Goal: Find specific page/section: Find specific page/section

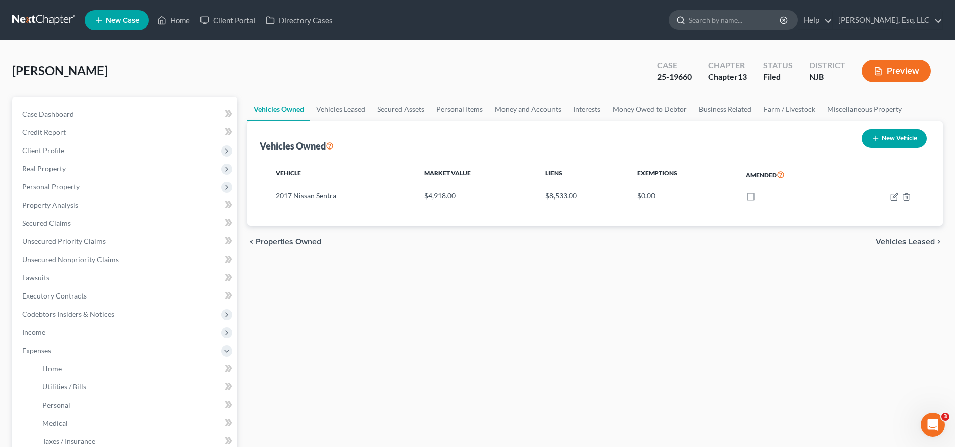
click at [735, 18] on input "search" at bounding box center [735, 20] width 92 height 19
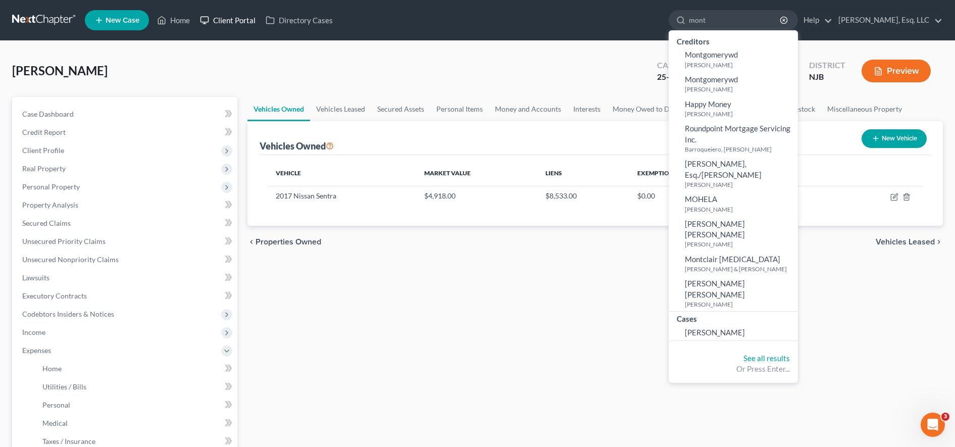
type input "mont"
click at [219, 15] on link "Client Portal" at bounding box center [228, 20] width 66 height 18
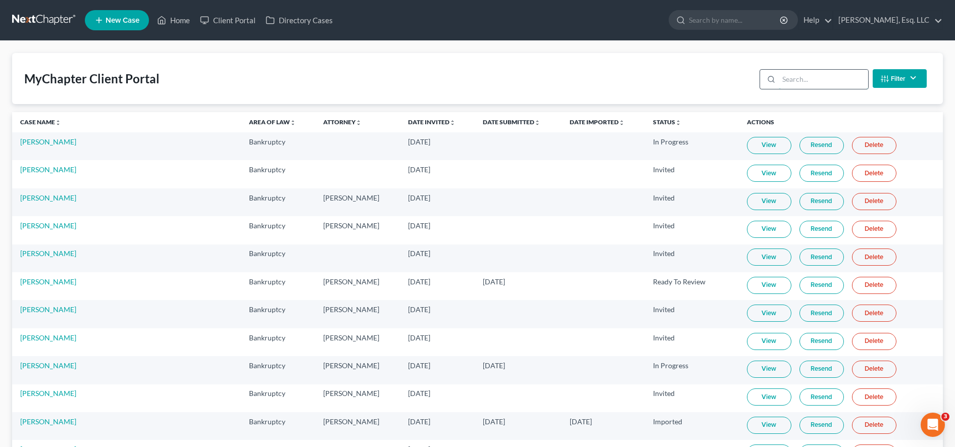
click at [800, 82] on input "search" at bounding box center [823, 79] width 89 height 19
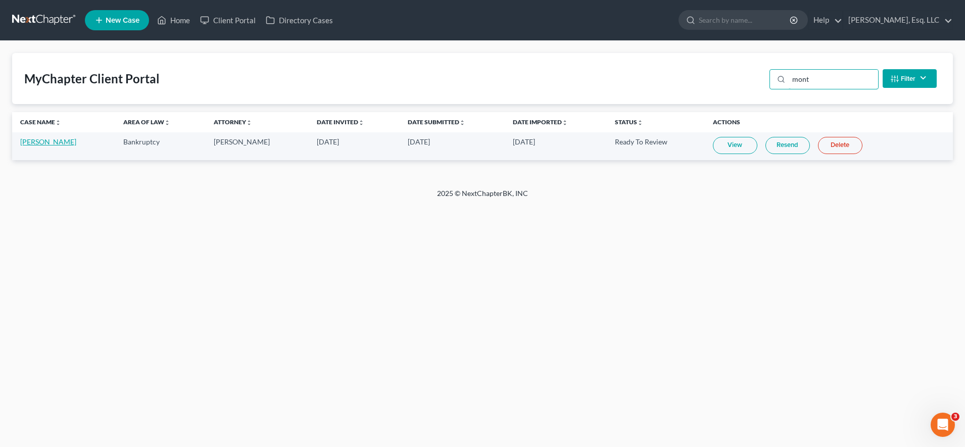
type input "mont"
click at [28, 141] on link "[PERSON_NAME]" at bounding box center [48, 141] width 56 height 9
select select "1"
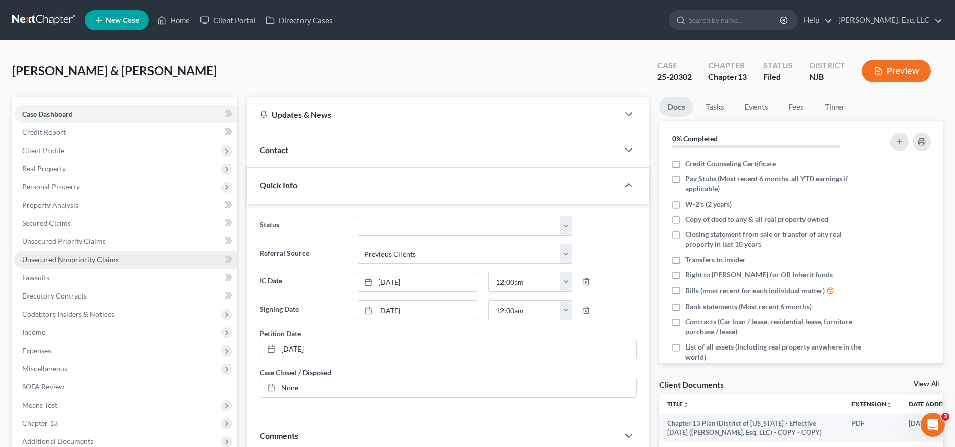
scroll to position [215, 0]
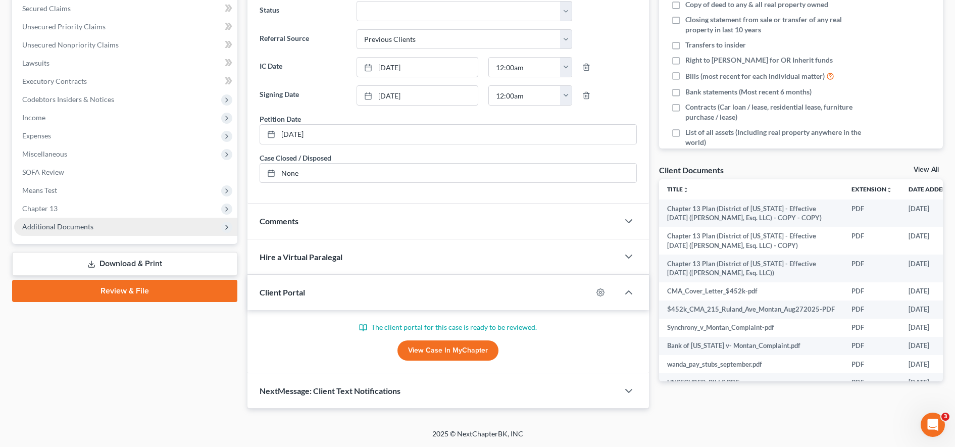
click at [107, 224] on span "Additional Documents" at bounding box center [125, 227] width 223 height 18
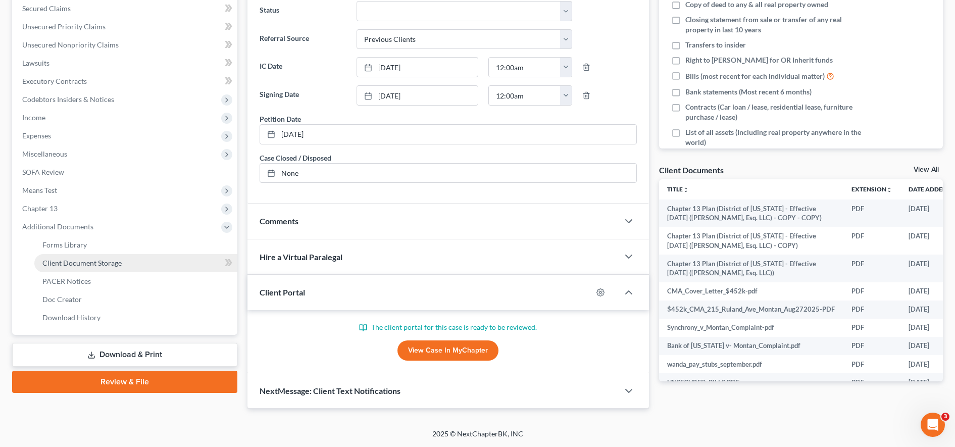
click at [98, 266] on span "Client Document Storage" at bounding box center [81, 263] width 79 height 9
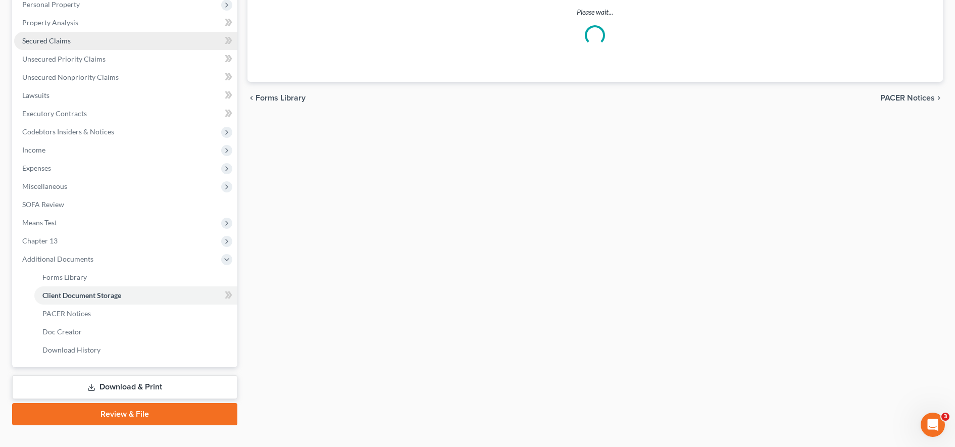
scroll to position [148, 0]
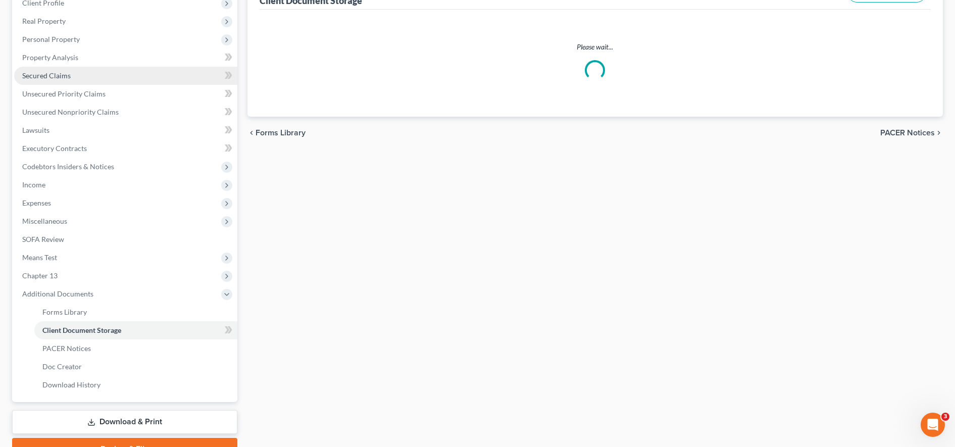
select select "9"
select select "19"
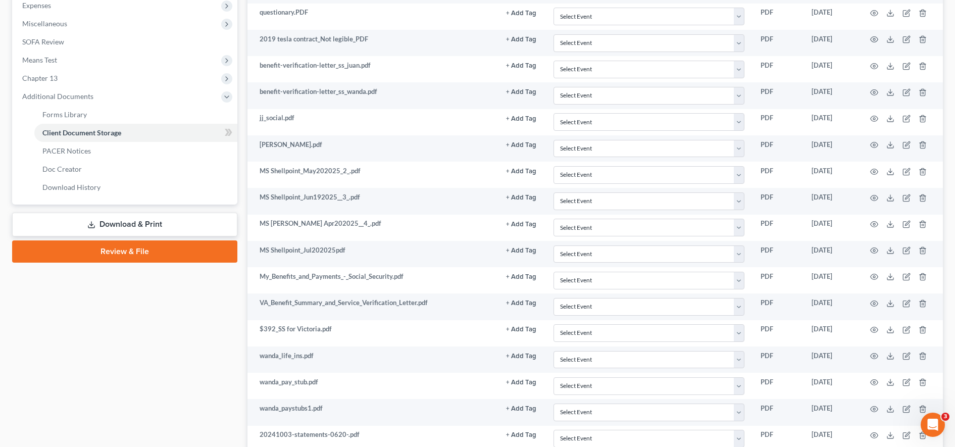
scroll to position [344, 0]
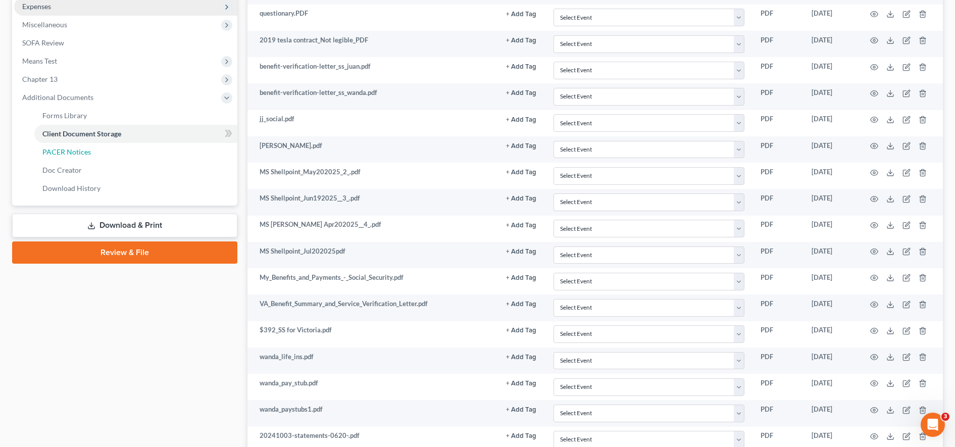
drag, startPoint x: 138, startPoint y: 147, endPoint x: 160, endPoint y: 152, distance: 22.3
click at [138, 147] on link "PACER Notices" at bounding box center [135, 152] width 203 height 18
click at [160, 16] on span "Expenses" at bounding box center [125, 6] width 223 height 18
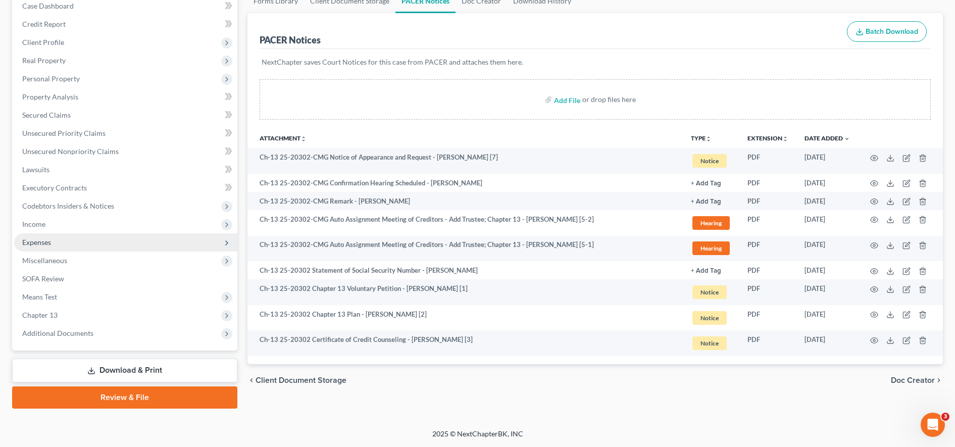
scroll to position [108, 0]
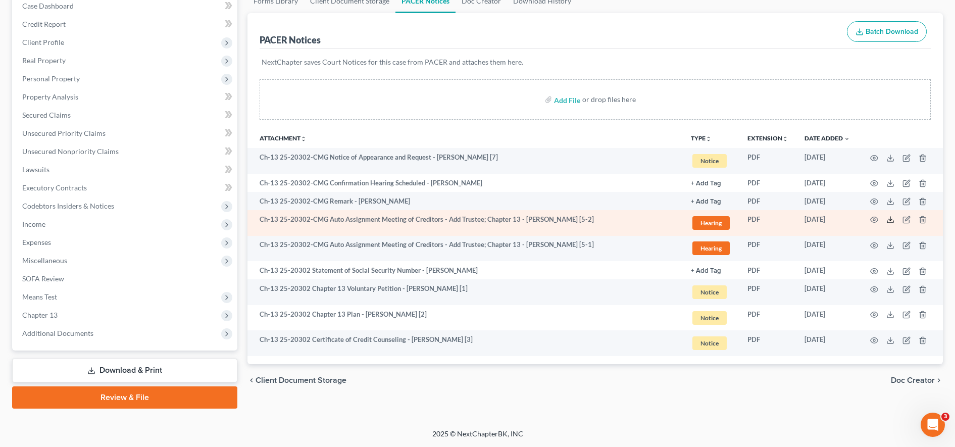
click at [890, 221] on icon at bounding box center [891, 220] width 8 height 8
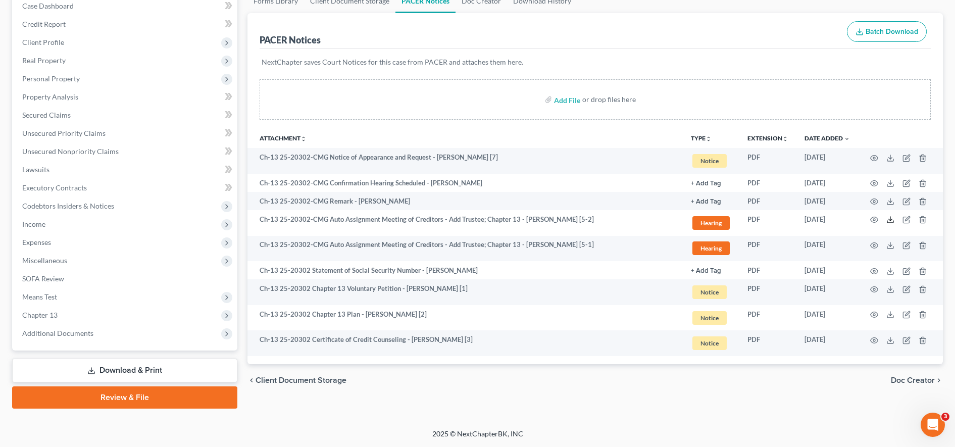
scroll to position [0, 0]
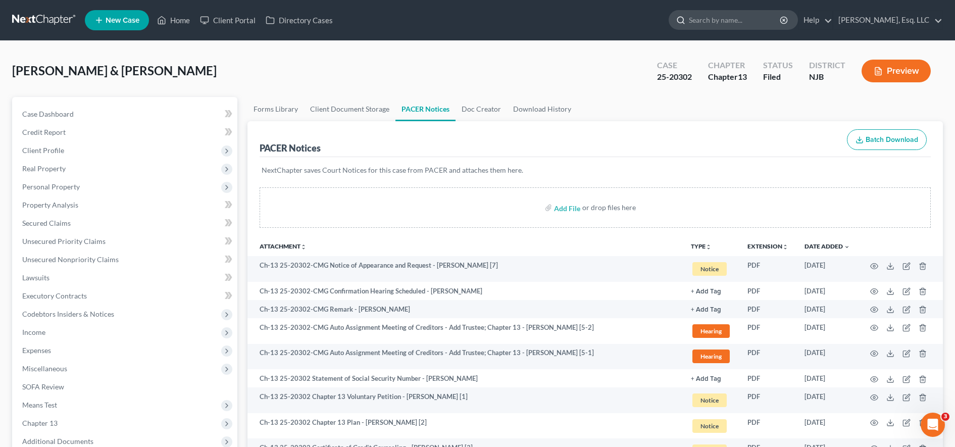
click at [739, 18] on input "search" at bounding box center [735, 20] width 92 height 19
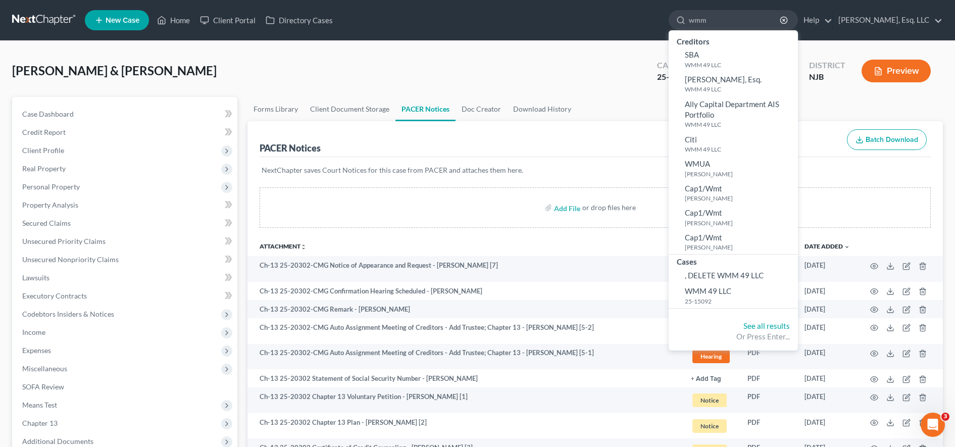
scroll to position [35, 0]
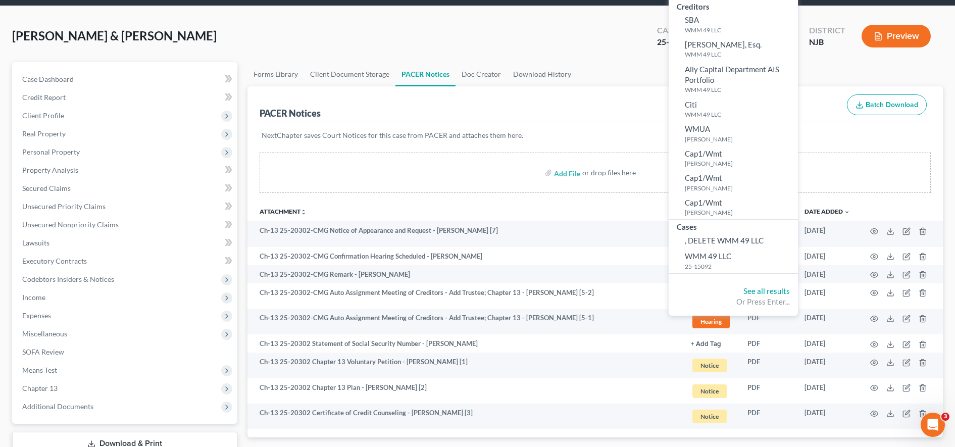
type input "wmm"
click at [716, 262] on small "25-15092" at bounding box center [740, 266] width 111 height 9
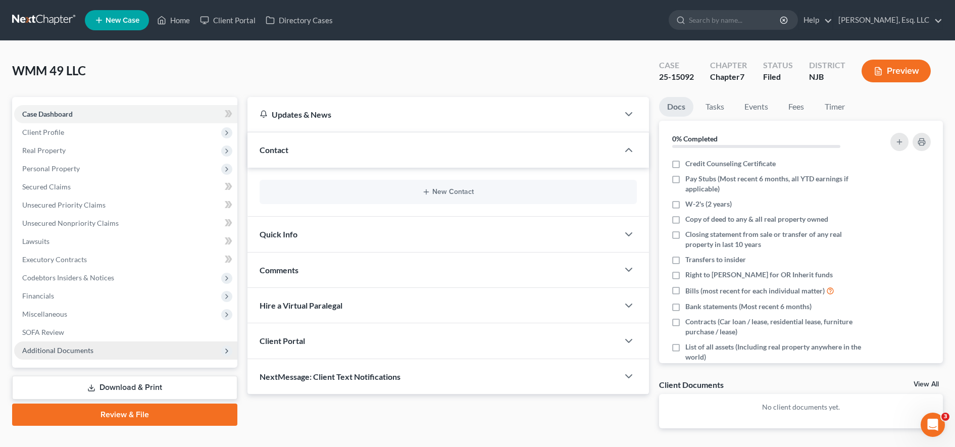
click at [90, 342] on span "Additional Documents" at bounding box center [125, 351] width 223 height 18
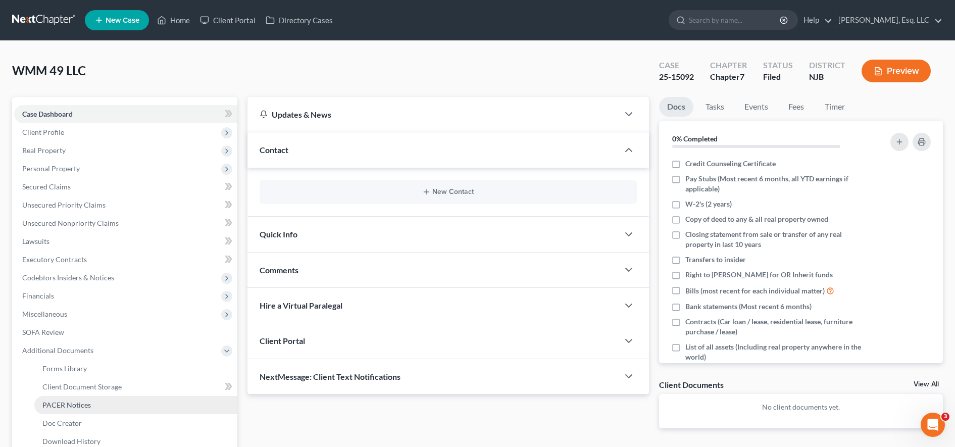
click at [93, 399] on link "PACER Notices" at bounding box center [135, 405] width 203 height 18
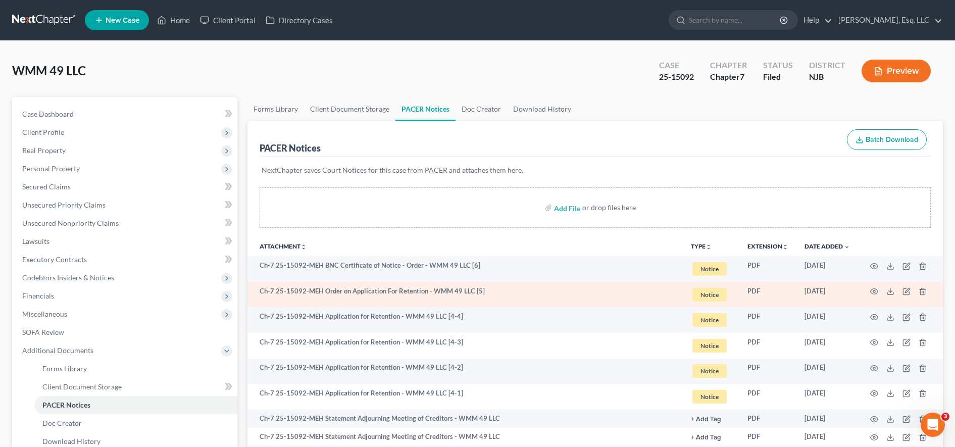
scroll to position [154, 0]
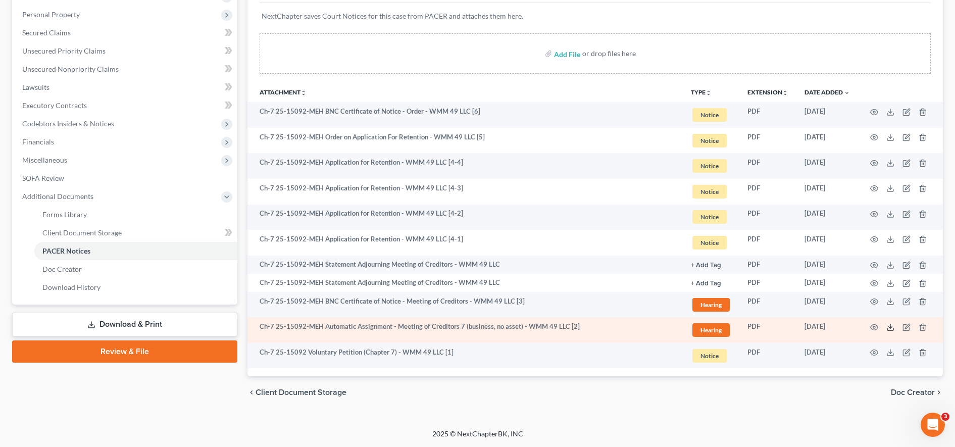
click at [893, 326] on icon at bounding box center [891, 327] width 8 height 8
